Goal: Task Accomplishment & Management: Use online tool/utility

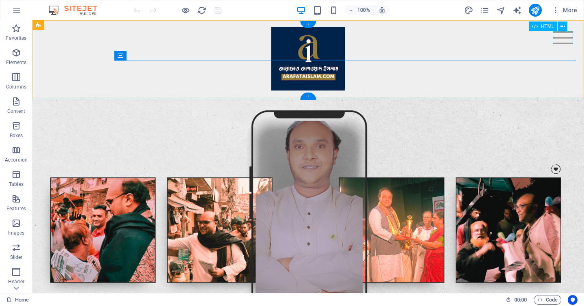
click at [567, 41] on div "Menu" at bounding box center [563, 37] width 20 height 13
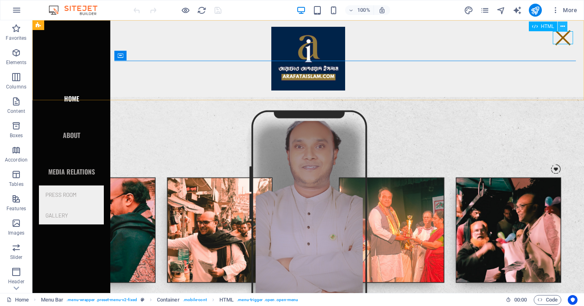
click at [566, 30] on button at bounding box center [563, 26] width 10 height 10
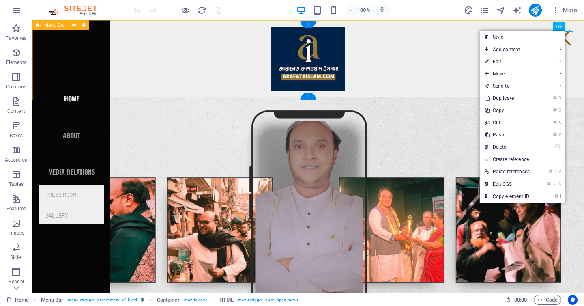
click at [573, 44] on div "Menu Home About Media Relations Press Room Gallery" at bounding box center [308, 58] width 552 height 77
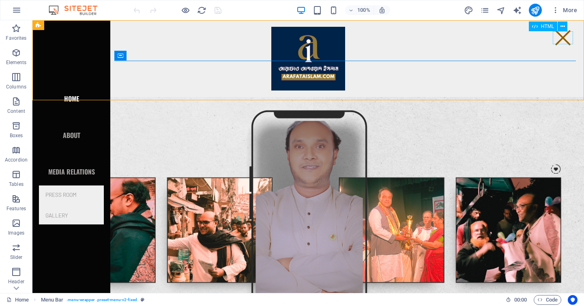
click at [546, 28] on span "HTML" at bounding box center [547, 26] width 13 height 5
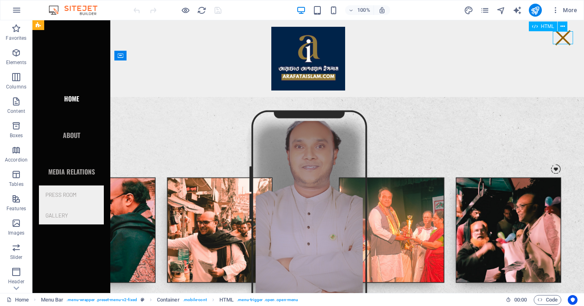
click at [546, 28] on span "HTML" at bounding box center [547, 26] width 13 height 5
click at [546, 28] on div "HTML" at bounding box center [543, 26] width 29 height 10
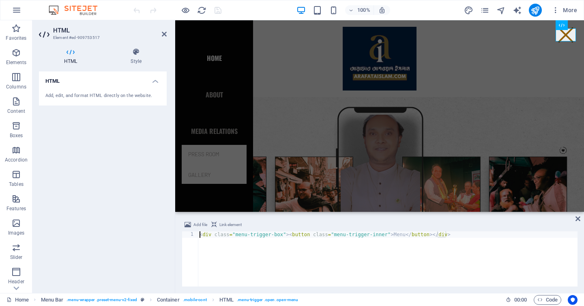
click at [165, 28] on h2 "HTML" at bounding box center [110, 30] width 114 height 7
click at [165, 35] on icon at bounding box center [164, 34] width 5 height 6
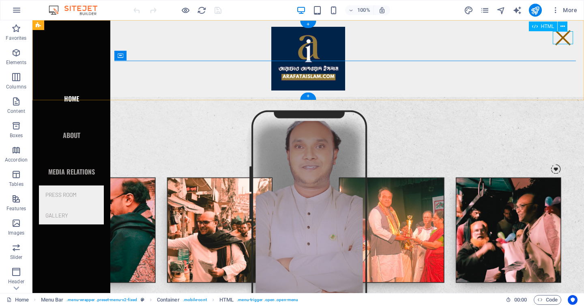
click at [563, 41] on div "Menu" at bounding box center [563, 37] width 20 height 13
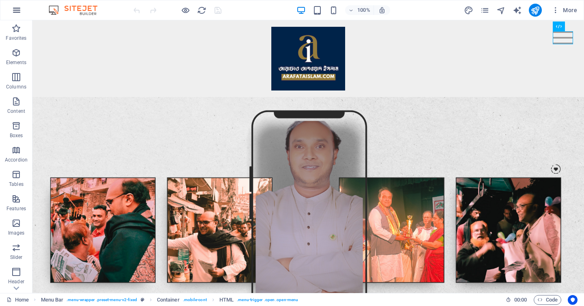
click at [14, 14] on icon "button" at bounding box center [17, 10] width 10 height 10
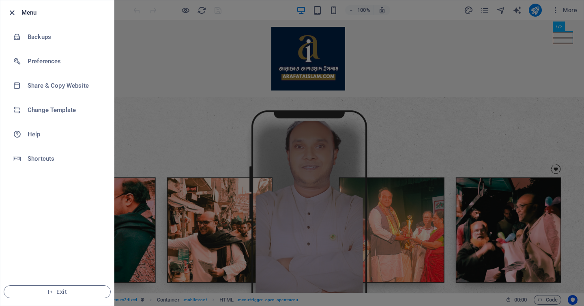
click at [14, 13] on icon "button" at bounding box center [11, 12] width 9 height 9
